Goal: Information Seeking & Learning: Learn about a topic

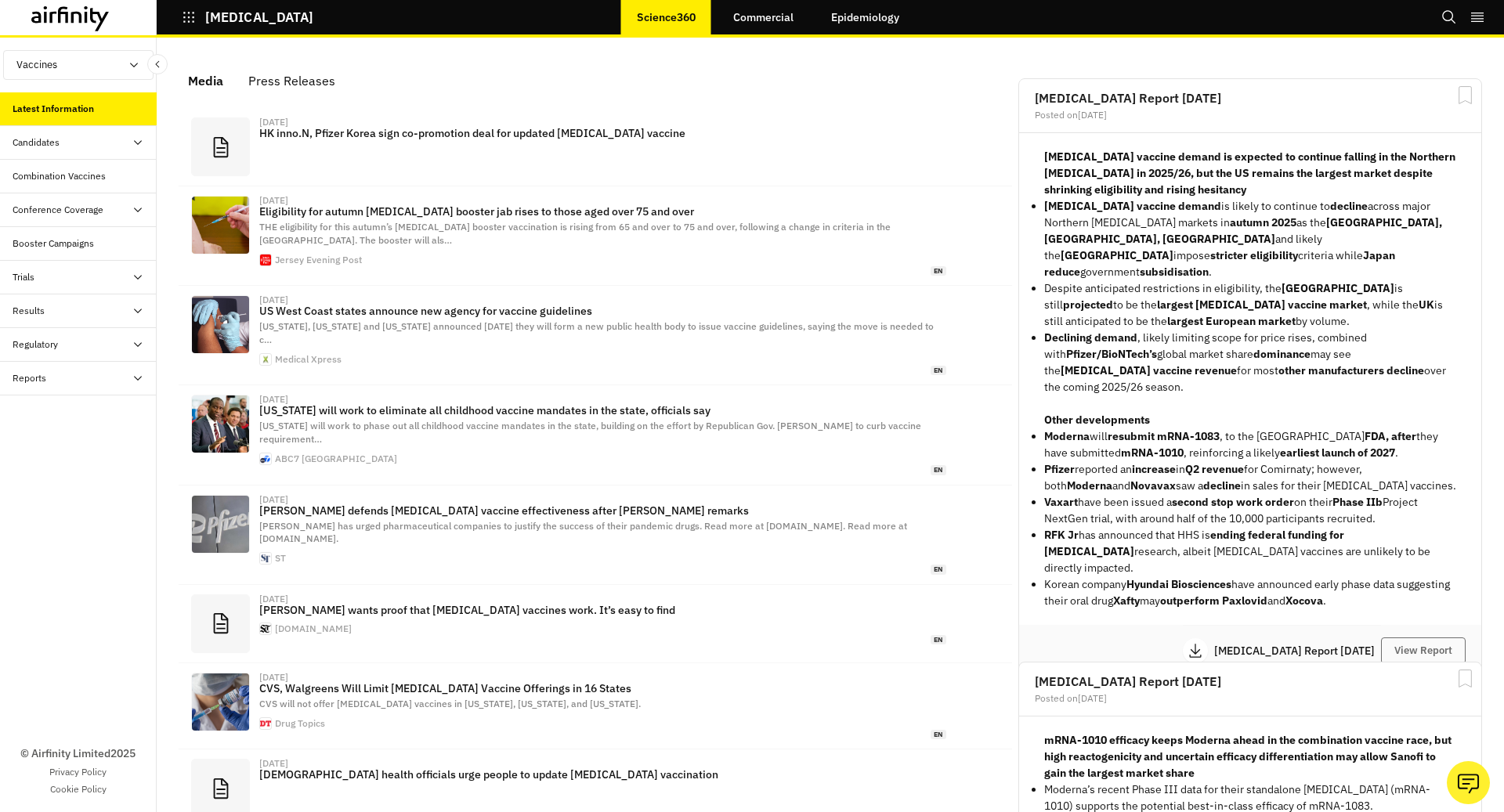
scroll to position [950, 470]
click at [191, 11] on icon "button" at bounding box center [188, 17] width 14 height 14
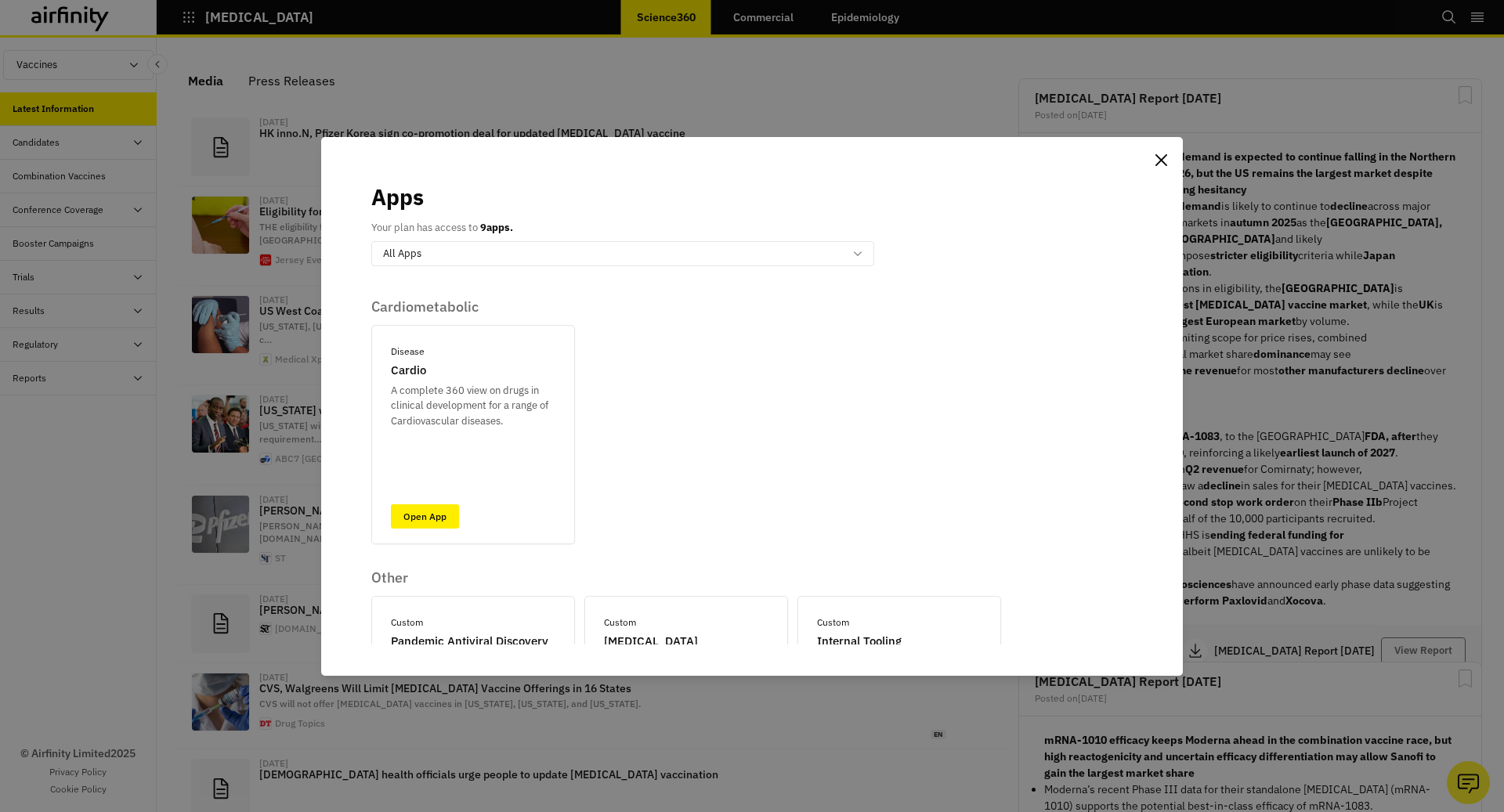
scroll to position [308, 0]
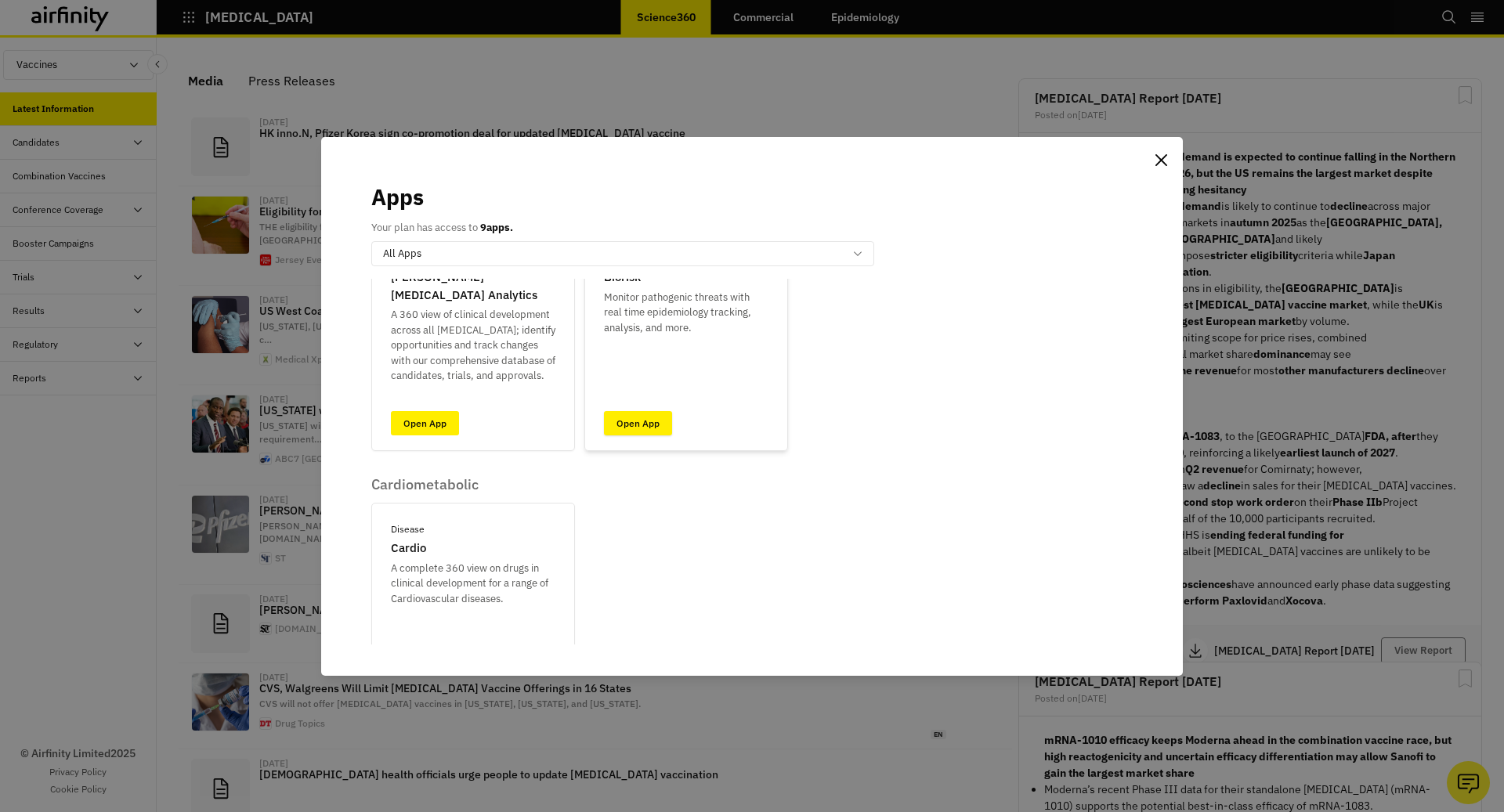
click at [628, 430] on link "Open App" at bounding box center [638, 423] width 68 height 24
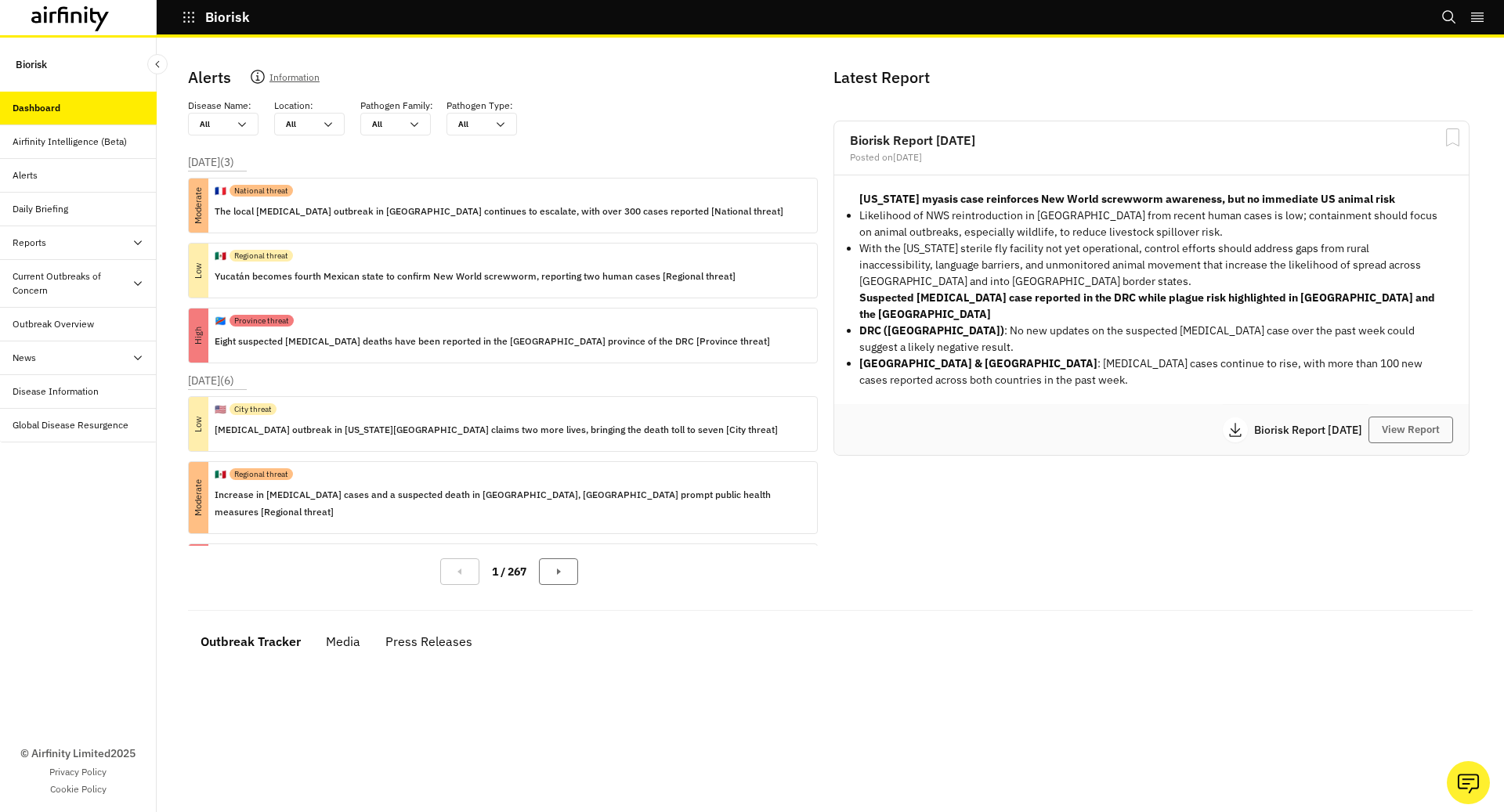
click at [77, 286] on div "Current Outbreaks of Concern" at bounding box center [72, 283] width 119 height 28
click at [58, 325] on div "[MEDICAL_DATA]" at bounding box center [62, 323] width 74 height 14
